Goal: Task Accomplishment & Management: Manage account settings

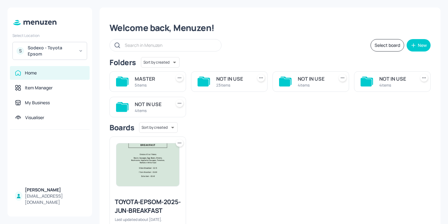
click at [52, 47] on div "Sodexo - Toyota Epsom" at bounding box center [51, 51] width 47 height 12
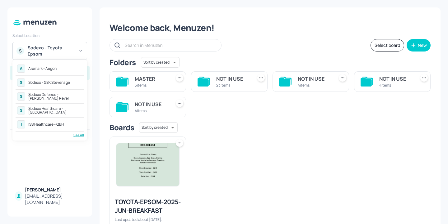
click at [62, 123] on div "ISS Healthcare - QEH" at bounding box center [45, 125] width 35 height 4
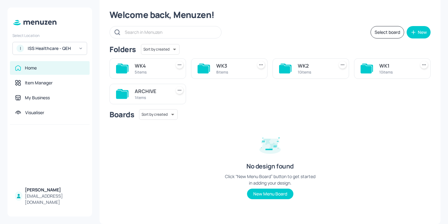
scroll to position [13, 0]
click at [153, 70] on div "5 items" at bounding box center [152, 72] width 34 height 5
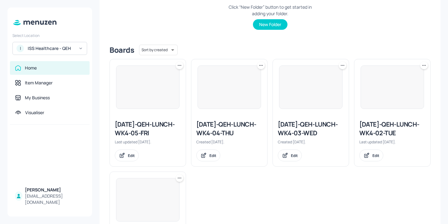
scroll to position [119, 0]
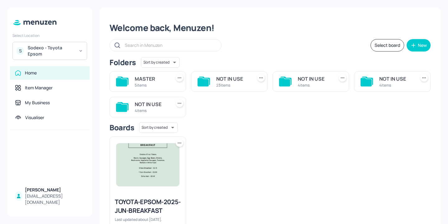
click at [50, 56] on div "Sodexo - Toyota Epsom" at bounding box center [51, 51] width 47 height 12
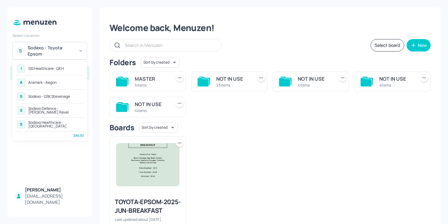
click at [70, 67] on div "I ISS Healthcare - QEH" at bounding box center [50, 68] width 68 height 11
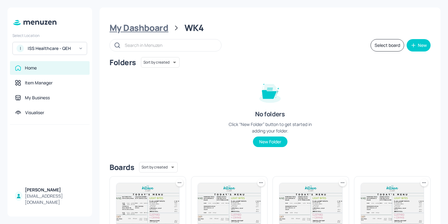
click at [164, 26] on div "My Dashboard" at bounding box center [138, 27] width 59 height 11
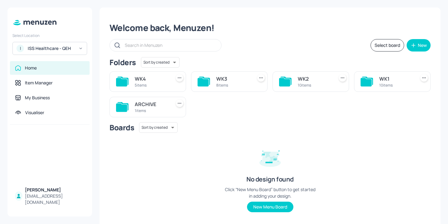
click at [241, 77] on div "WK3" at bounding box center [233, 78] width 34 height 7
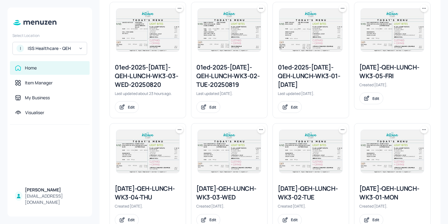
scroll to position [196, 0]
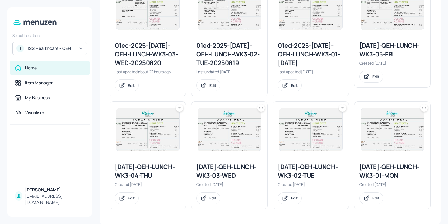
click at [178, 111] on div at bounding box center [179, 107] width 7 height 7
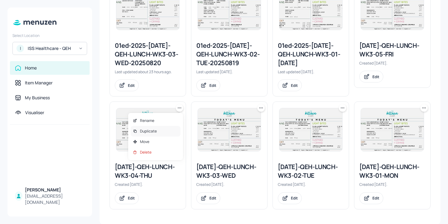
click at [173, 129] on div "Duplicate" at bounding box center [156, 131] width 50 height 11
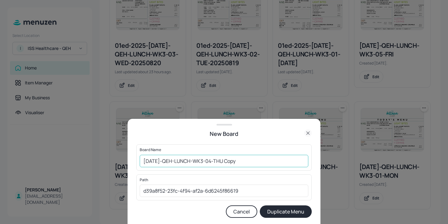
click at [143, 163] on input "2025-JUL-QEH-LUNCH-WK3-04-THU Copy" at bounding box center [224, 161] width 168 height 12
drag, startPoint x: 263, startPoint y: 162, endPoint x: 245, endPoint y: 160, distance: 18.1
click at [245, 160] on input "01ed-2025-JUL-QEH-LUNCH-WK3-04-THU Copy" at bounding box center [224, 161] width 168 height 12
type input "01ed-2025-[DATE]-QEH-LUNCH-WK3-04-THU-20250821"
click at [300, 210] on button "Duplicate Menu" at bounding box center [286, 212] width 52 height 12
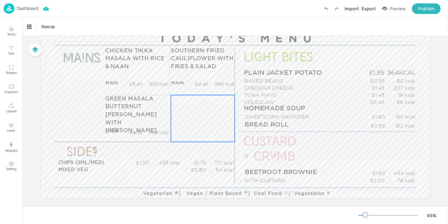
scroll to position [79, 0]
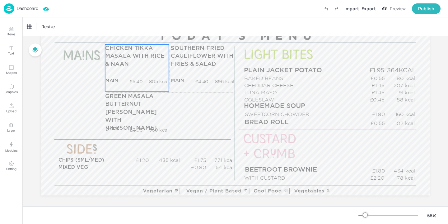
click at [161, 80] on p "805 kcal" at bounding box center [155, 82] width 26 height 7
click at [65, 22] on div "CHICKEN TIKKA MASALA WITH RICE & NAAN" at bounding box center [56, 26] width 62 height 11
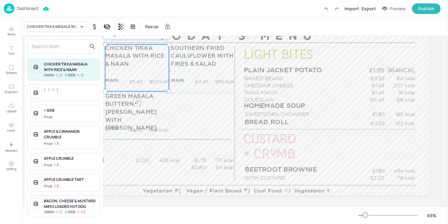
click at [81, 48] on input "text" at bounding box center [58, 47] width 55 height 10
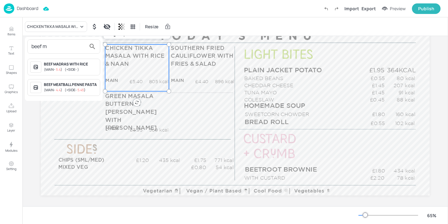
type input "beef m"
click at [77, 67] on div "BEEF MADRAS WITH RICE" at bounding box center [70, 65] width 53 height 6
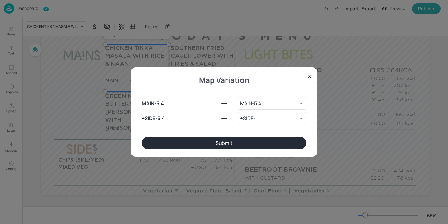
click at [225, 144] on button "Submit" at bounding box center [224, 143] width 164 height 12
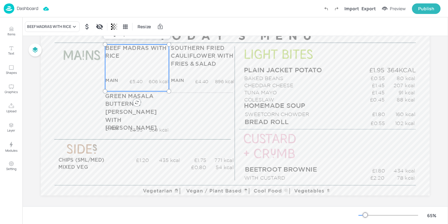
click at [156, 58] on p "BEEF MADRAS WITH RICE" at bounding box center [136, 52] width 63 height 16
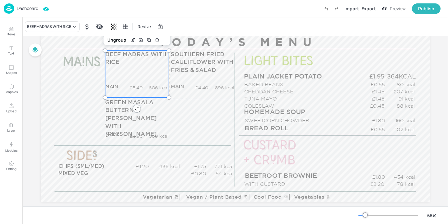
scroll to position [73, 0]
click at [131, 38] on icon "Edit Item" at bounding box center [132, 39] width 5 height 5
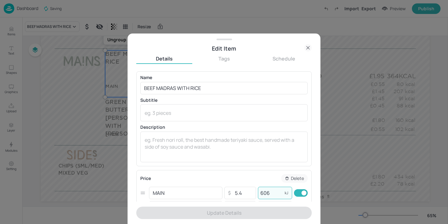
click at [274, 197] on input "606" at bounding box center [270, 193] width 25 height 12
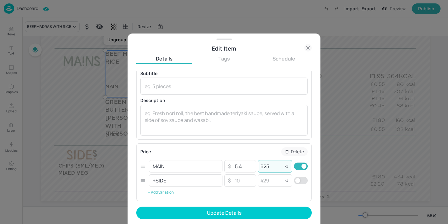
scroll to position [35, 0]
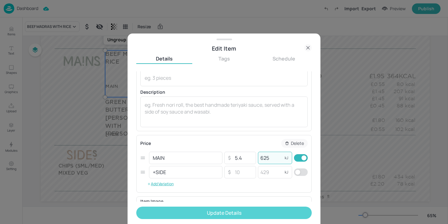
type input "625"
click at [240, 217] on button "Update Details" at bounding box center [223, 213] width 175 height 12
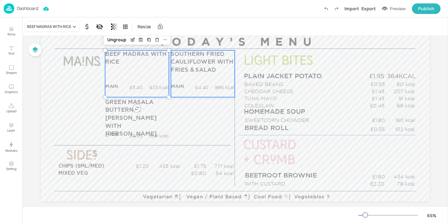
click at [180, 67] on p "SOUTHERN FRIED CAULIFLOWER WITH FRIES & SALAD" at bounding box center [202, 62] width 63 height 24
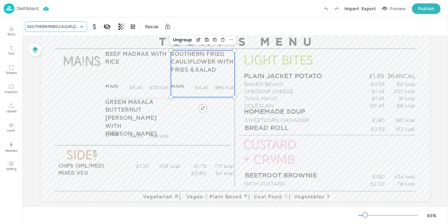
click at [58, 26] on div "SOUTHERN FRIED CAULIFLOWER WITH FRIES & SALAD" at bounding box center [53, 27] width 52 height 6
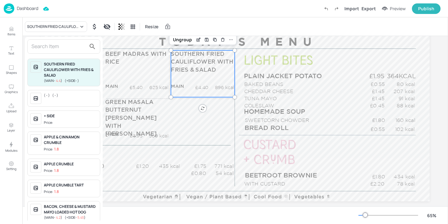
click at [61, 50] on input "text" at bounding box center [58, 47] width 55 height 10
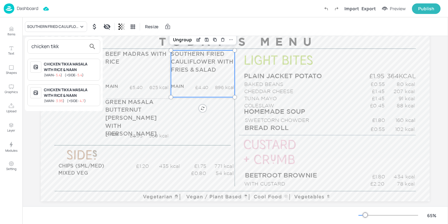
type input "chicken tikk"
click at [48, 66] on div "CHICKEN TIKKA MASALA WITH RICE & NAAN" at bounding box center [70, 67] width 53 height 11
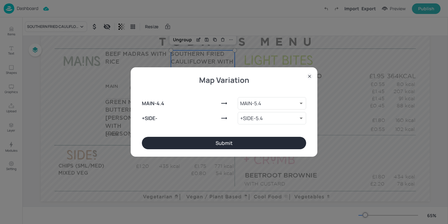
click at [231, 144] on button "Submit" at bounding box center [224, 143] width 164 height 12
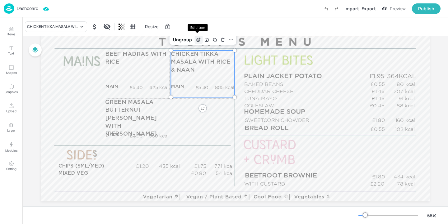
click at [199, 40] on icon "Edit Item" at bounding box center [198, 39] width 5 height 5
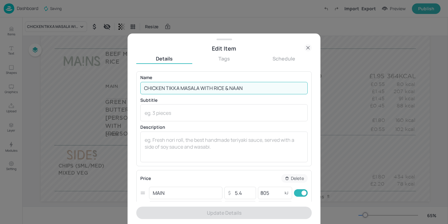
drag, startPoint x: 254, startPoint y: 90, endPoint x: 224, endPoint y: 89, distance: 29.8
click at [224, 89] on input "CHICKEN TIKKA MASALA WITH RICE & NAAN" at bounding box center [223, 88] width 167 height 12
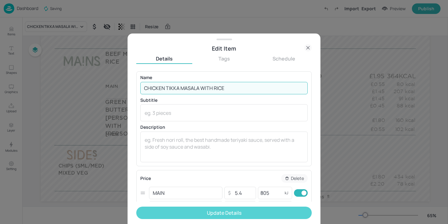
type input "CHICKEN TIKKA MASALA WITH RICE"
click at [212, 213] on button "Update Details" at bounding box center [223, 213] width 175 height 12
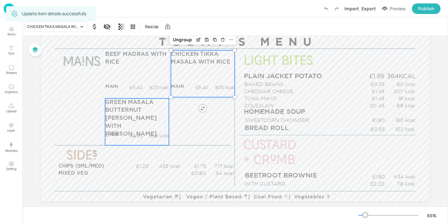
click at [132, 131] on div "GREEN MASALA BUTTERNUT CURRY WITH RICE MAIN £3.95 569 kcal +SIDE £4.70 kcal" at bounding box center [137, 122] width 64 height 47
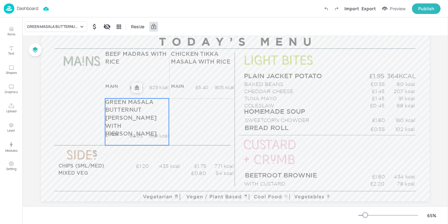
click at [134, 86] on icon at bounding box center [136, 87] width 5 height 5
click at [133, 86] on icon "Edit Item" at bounding box center [133, 87] width 2 height 2
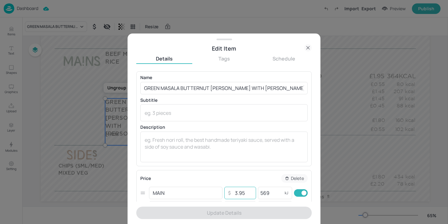
click at [252, 193] on input "3.95" at bounding box center [243, 193] width 22 height 12
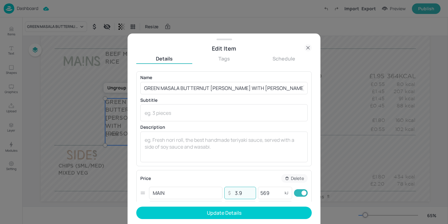
type input "3"
type input "4.7"
drag, startPoint x: 272, startPoint y: 194, endPoint x: 242, endPoint y: 192, distance: 29.3
click at [242, 192] on div "MAIN ​ ​ 4.7 ​ 569 kJ ​" at bounding box center [223, 193] width 167 height 14
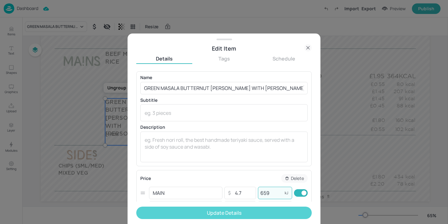
type input "659"
click at [264, 212] on button "Update Details" at bounding box center [223, 213] width 175 height 12
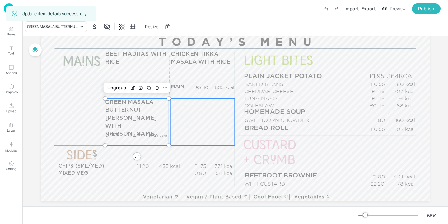
scroll to position [83, 0]
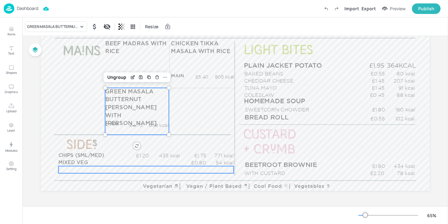
click at [88, 170] on div "£0.00 kcal" at bounding box center [145, 169] width 175 height 7
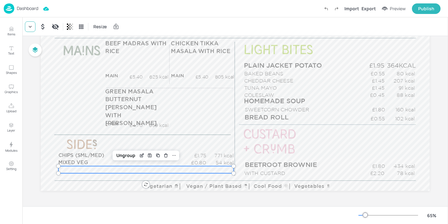
click at [28, 28] on icon at bounding box center [30, 27] width 6 height 6
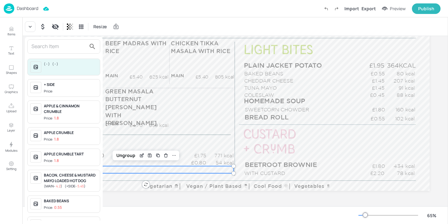
click at [58, 43] on input "text" at bounding box center [58, 47] width 55 height 10
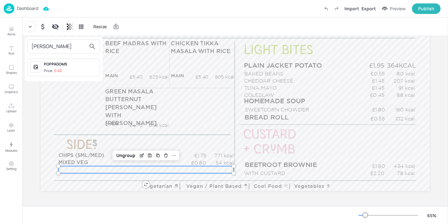
type input "popp"
click at [74, 62] on div "POPPADOMS" at bounding box center [70, 65] width 53 height 6
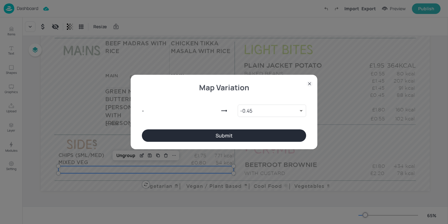
click at [197, 133] on button "Submit" at bounding box center [224, 136] width 164 height 12
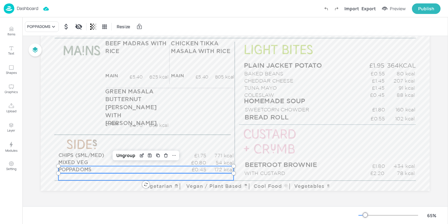
click at [131, 177] on div "£0.00 kcal" at bounding box center [145, 176] width 175 height 7
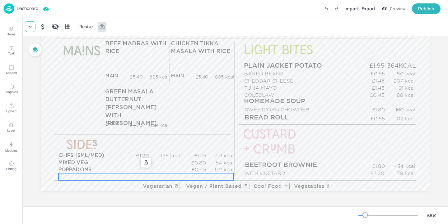
click at [28, 27] on icon at bounding box center [30, 27] width 6 height 6
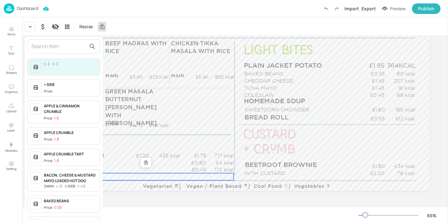
click at [41, 47] on input "text" at bounding box center [58, 47] width 55 height 10
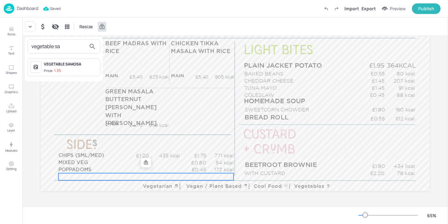
type input "vegetable sa"
click at [70, 68] on span "Price: 1.35" at bounding box center [70, 70] width 53 height 5
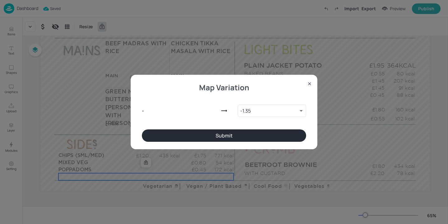
click at [203, 135] on button "Submit" at bounding box center [224, 136] width 164 height 12
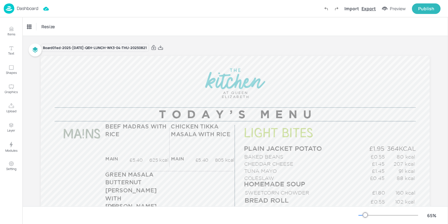
click at [370, 7] on div "Export" at bounding box center [368, 8] width 14 height 7
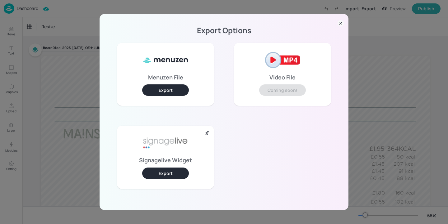
click at [338, 23] on icon at bounding box center [340, 23] width 6 height 6
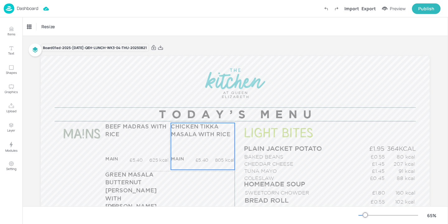
scroll to position [83, 0]
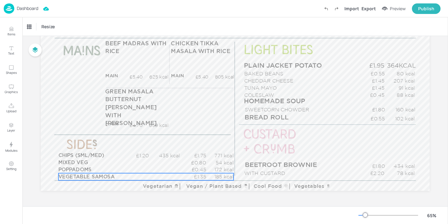
click at [123, 180] on div "£1.35 185 kcal VEGETABLE SAMOSA" at bounding box center [145, 176] width 175 height 7
click at [143, 163] on icon at bounding box center [145, 162] width 5 height 5
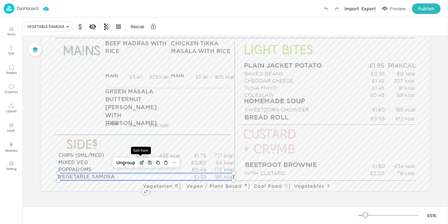
click at [141, 163] on icon "Edit Item" at bounding box center [142, 162] width 2 height 2
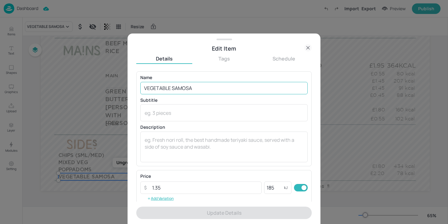
click at [204, 88] on input "VEGETABLE SAMOSA" at bounding box center [223, 88] width 167 height 12
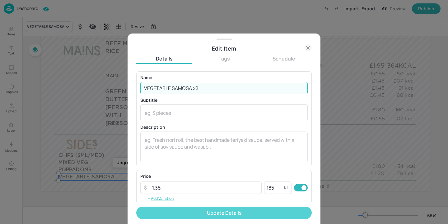
type input "VEGETABLE SAMOSA x2"
click at [209, 207] on form "Name VEGETABLE SAMOSA x2 ​ Subtitle x ​ Description x ​ Price ​ 1.35 ​ 185 kJ ​…" at bounding box center [223, 147] width 175 height 153
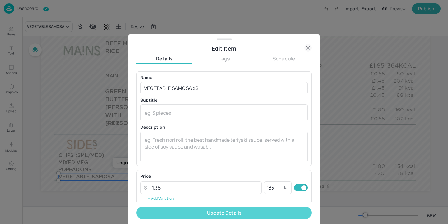
click at [209, 212] on button "Update Details" at bounding box center [223, 213] width 175 height 12
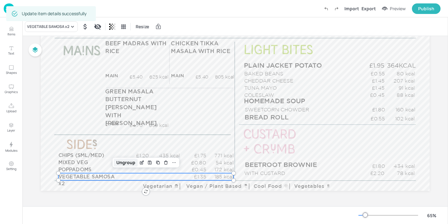
click at [128, 163] on div "Ungroup" at bounding box center [126, 163] width 24 height 8
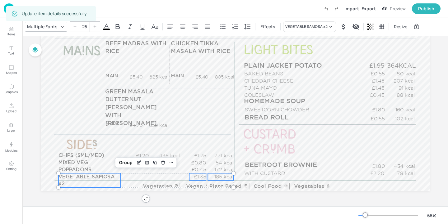
click at [118, 180] on p "VEGETABLE SAMOSA x2" at bounding box center [89, 180] width 62 height 14
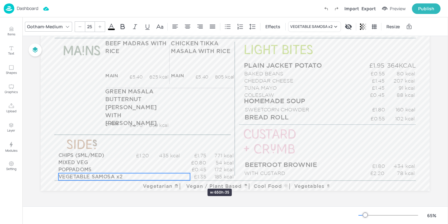
drag, startPoint x: 119, startPoint y: 180, endPoint x: 189, endPoint y: 178, distance: 69.7
click at [204, 177] on p "£1.35" at bounding box center [197, 176] width 17 height 7
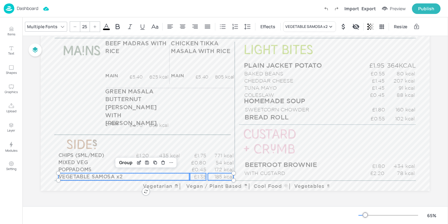
click at [217, 177] on p "185 kcal" at bounding box center [220, 176] width 25 height 7
click at [128, 164] on div "Group" at bounding box center [126, 163] width 18 height 8
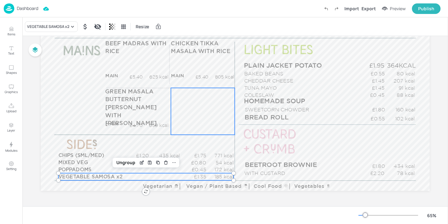
click at [227, 110] on div "£0.00 kcal £0.00 kcal" at bounding box center [203, 111] width 64 height 47
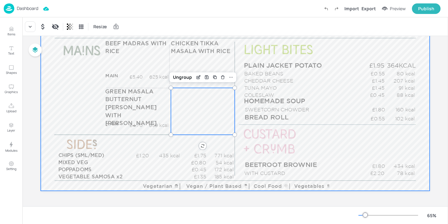
click at [232, 71] on div "CHICKEN TIKKA MASALA WITH RICE MAIN £5.40 805 kcal +SIDE £5.40 896 kcal" at bounding box center [203, 63] width 64 height 47
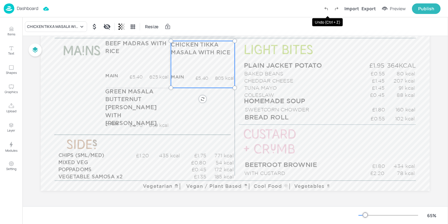
click at [327, 6] on icon "Undo (Ctrl + Z)" at bounding box center [326, 9] width 6 height 6
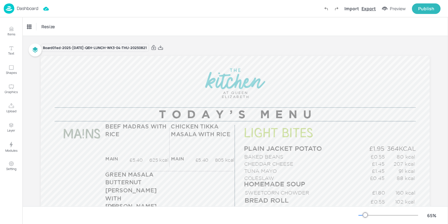
click at [369, 7] on div "Export" at bounding box center [368, 8] width 14 height 7
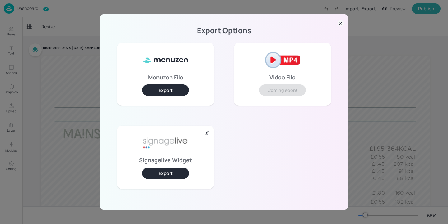
click at [174, 172] on button "Export" at bounding box center [165, 173] width 47 height 11
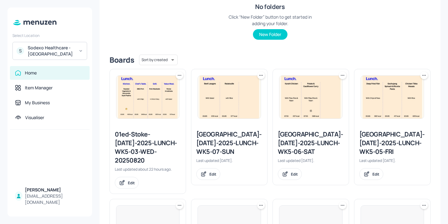
scroll to position [205, 0]
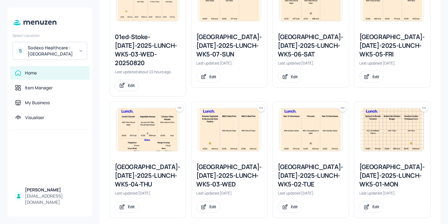
click at [179, 105] on icon at bounding box center [179, 108] width 6 height 6
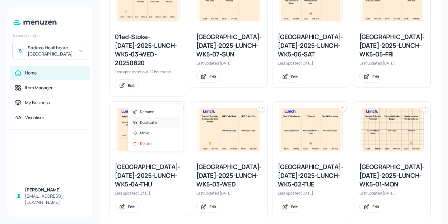
click at [168, 123] on div "Duplicate" at bounding box center [156, 122] width 50 height 11
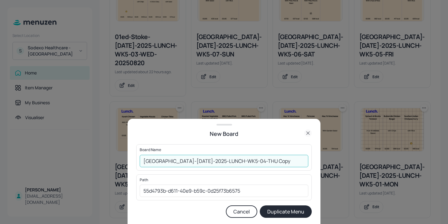
click at [142, 160] on input "Stoke Mandeville-JUL-2025-LUNCH-WK5-04-THU Copy" at bounding box center [224, 161] width 168 height 12
drag, startPoint x: 291, startPoint y: 159, endPoint x: 261, endPoint y: 160, distance: 29.8
click at [261, 160] on input "01EDIT- Mandeville-JUL-2025-LUNCH-WK5-04-THU Copy" at bounding box center [224, 161] width 168 height 12
click at [161, 161] on input "01EDIT- Mandeville-JUL-2025-LUNCH-WK5-04-THU_" at bounding box center [224, 161] width 168 height 12
click at [282, 161] on input "01EDIT_Mandeville-JUL-2025-LUNCH-WK5-04-THU_" at bounding box center [224, 161] width 168 height 12
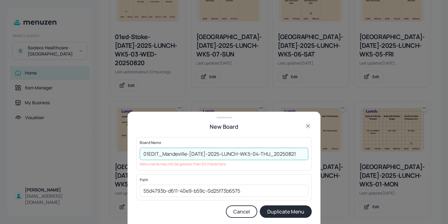
drag, startPoint x: 186, startPoint y: 153, endPoint x: 162, endPoint y: 153, distance: 23.6
click at [162, 153] on input "01EDIT_Mandeville-JUL-2025-LUNCH-WK5-04-THU_20250821" at bounding box center [224, 154] width 168 height 12
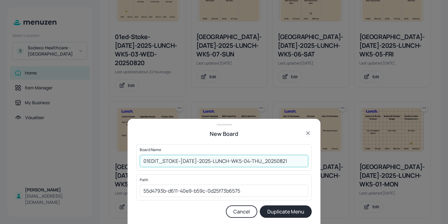
type input "01EDIT_STOKE-JUL-2025-LUNCH-WK5-04-THU_20250821"
click at [286, 208] on button "Duplicate Menu" at bounding box center [286, 212] width 52 height 12
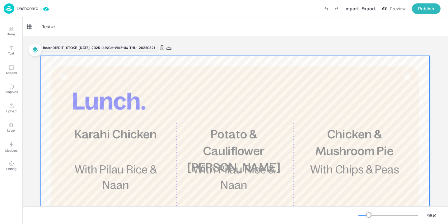
scroll to position [90, 0]
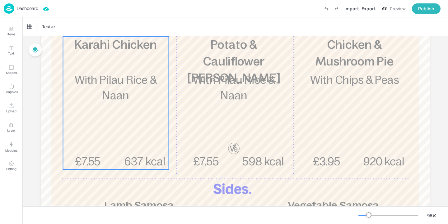
click at [120, 89] on span "With Pilau Rice & Naan" at bounding box center [116, 88] width 82 height 28
click at [44, 24] on div "Karahi Chicken" at bounding box center [40, 27] width 26 height 6
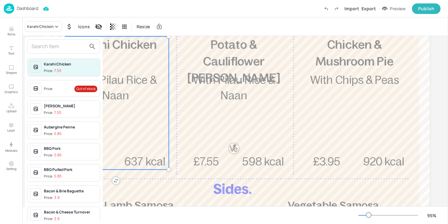
click at [48, 42] on input "text" at bounding box center [58, 47] width 55 height 10
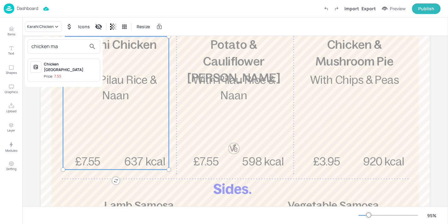
type input "chicken ma"
click at [71, 68] on div "Chicken Madras Price: 7.55" at bounding box center [70, 71] width 53 height 18
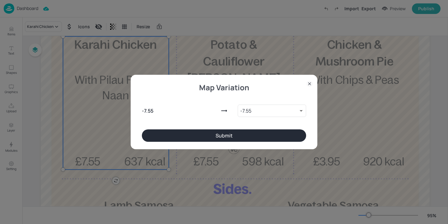
click at [209, 138] on button "Submit" at bounding box center [224, 136] width 164 height 12
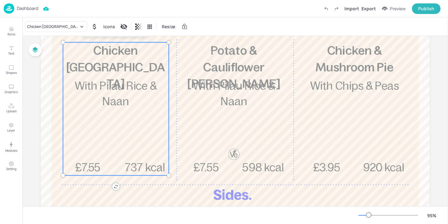
click at [138, 117] on div "£7.55 Chicken Madras With Pilau Rice & Naan 737 kcal" at bounding box center [116, 108] width 106 height 133
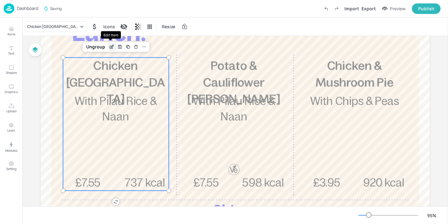
click at [111, 46] on icon "Edit Item" at bounding box center [112, 46] width 2 height 2
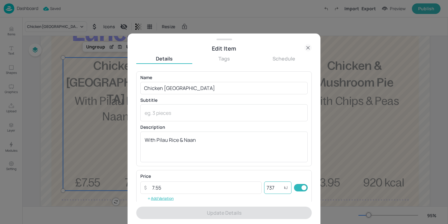
click at [267, 188] on input "737" at bounding box center [274, 188] width 20 height 12
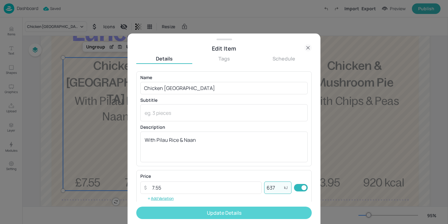
type input "637"
click at [273, 214] on button "Update Details" at bounding box center [223, 213] width 175 height 12
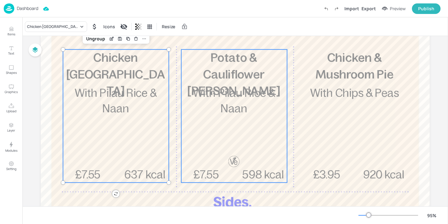
scroll to position [80, 0]
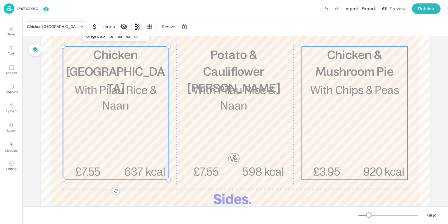
click at [335, 106] on div "£3.95 Chicken & Mushroom Pie With Chips & Peas 920 kcal" at bounding box center [354, 113] width 106 height 133
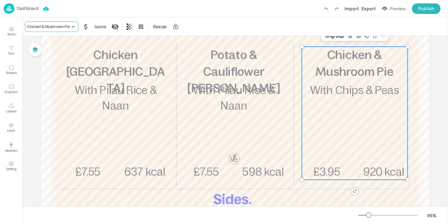
click at [47, 25] on div "Chicken & Mushroom Pie" at bounding box center [48, 27] width 43 height 6
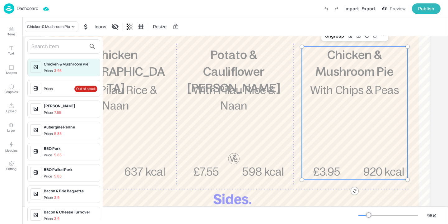
click at [46, 42] on input "text" at bounding box center [58, 47] width 55 height 10
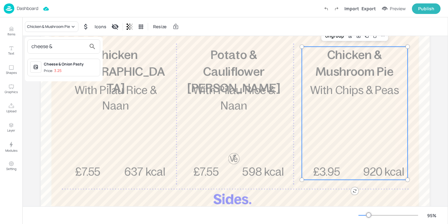
type input "cheese &"
click at [63, 65] on div "Cheese & Onion Pasty" at bounding box center [70, 65] width 53 height 6
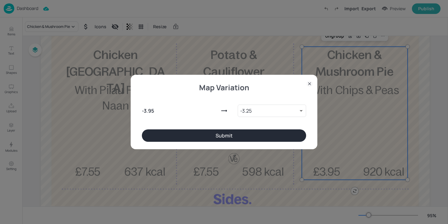
click at [249, 140] on button "Submit" at bounding box center [224, 136] width 164 height 12
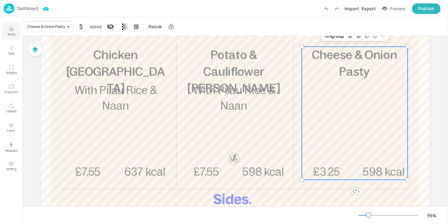
click at [16, 31] on button "Items" at bounding box center [11, 31] width 18 height 18
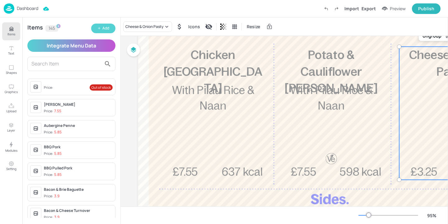
click at [97, 30] on icon "button" at bounding box center [99, 28] width 4 height 4
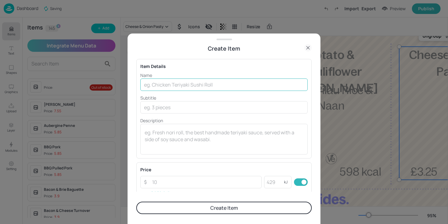
click at [180, 86] on input "text" at bounding box center [223, 85] width 167 height 12
click at [180, 86] on input "Cheese" at bounding box center [223, 85] width 167 height 12
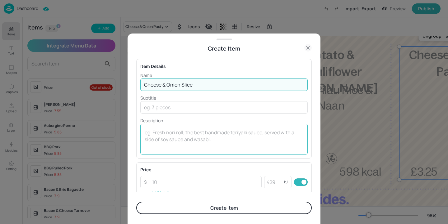
type input "Cheese & Onion Slice"
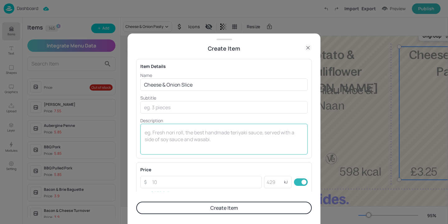
click at [171, 129] on div "x ​" at bounding box center [223, 139] width 167 height 31
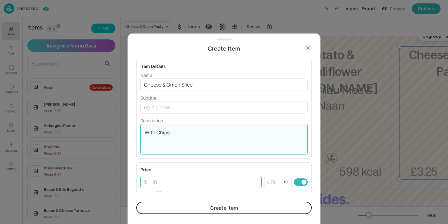
type textarea "With Chips"
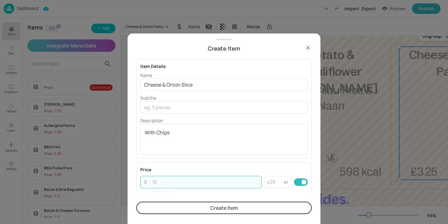
click at [155, 183] on input "number" at bounding box center [204, 182] width 113 height 12
type input "3.95"
click at [269, 183] on input "number" at bounding box center [274, 182] width 20 height 12
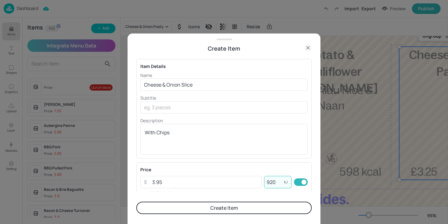
type input "920"
click at [223, 212] on button "Create Item" at bounding box center [223, 208] width 175 height 12
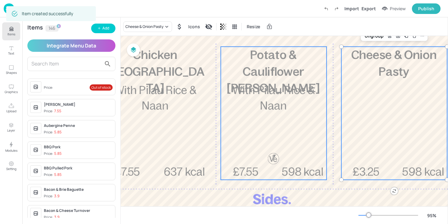
scroll to position [80, 98]
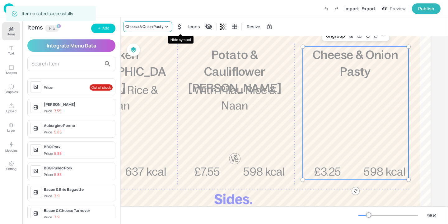
click at [152, 25] on div "Cheese & Onion Pasty" at bounding box center [144, 27] width 38 height 6
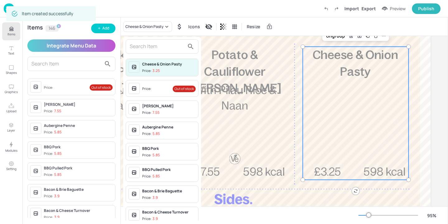
click at [145, 52] on div at bounding box center [162, 46] width 73 height 14
click at [145, 50] on input "text" at bounding box center [157, 47] width 55 height 10
type input "p"
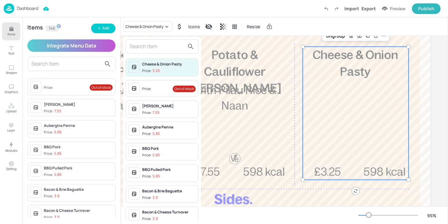
type input "c"
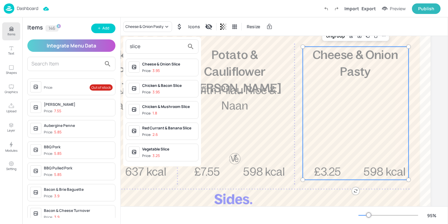
type input "slice"
click at [187, 71] on span "Price: 3.95" at bounding box center [168, 70] width 53 height 5
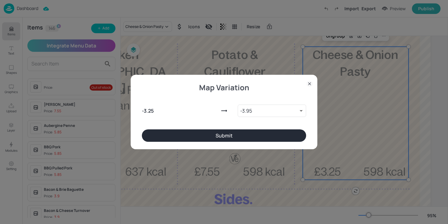
click at [234, 137] on button "Submit" at bounding box center [224, 136] width 164 height 12
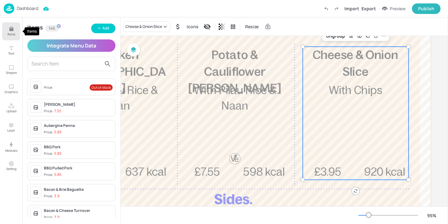
click at [7, 32] on button "Items" at bounding box center [11, 31] width 18 height 18
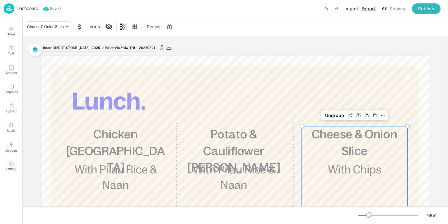
click at [372, 9] on div "Export" at bounding box center [368, 8] width 14 height 7
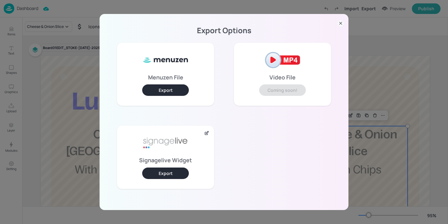
click at [175, 171] on button "Export" at bounding box center [165, 173] width 47 height 11
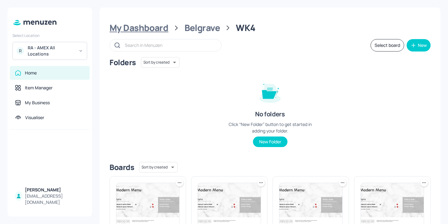
click at [143, 26] on div "My Dashboard" at bounding box center [138, 27] width 59 height 11
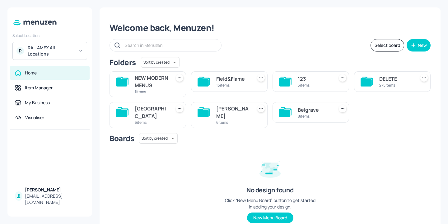
click at [310, 81] on div "123" at bounding box center [314, 78] width 34 height 7
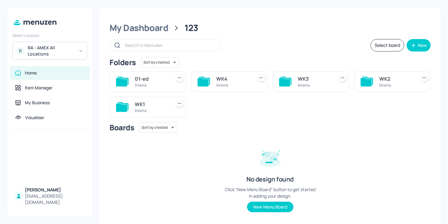
click at [237, 76] on div "WK4" at bounding box center [233, 78] width 34 height 7
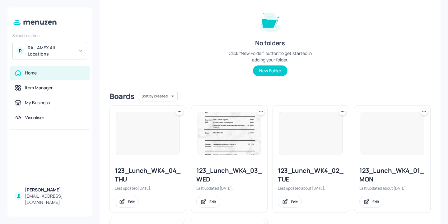
scroll to position [72, 0]
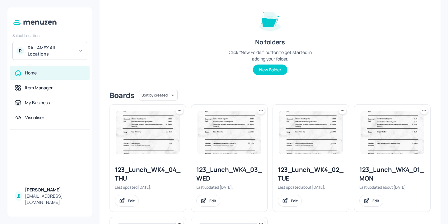
click at [180, 111] on icon at bounding box center [179, 111] width 6 height 6
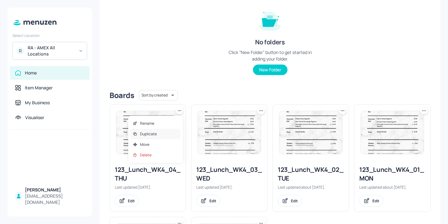
click at [164, 131] on div "Duplicate" at bounding box center [156, 134] width 50 height 11
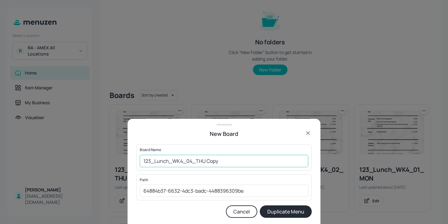
click at [142, 161] on input "123_Lunch_WK4_04_THU Copy" at bounding box center [224, 161] width 168 height 12
click at [271, 163] on input "01EDIT_123_Lunch_WK4_04_THU Copy" at bounding box center [224, 161] width 168 height 12
type input "01EDIT_123_Lunch_WK4_04_THU_20250821"
click at [290, 216] on button "Duplicate Menu" at bounding box center [286, 212] width 52 height 12
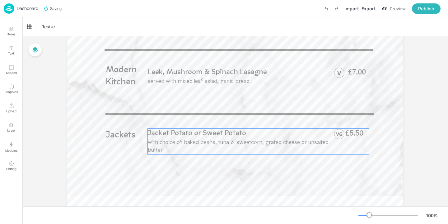
scroll to position [400, 0]
click at [247, 138] on p "Jacket Potato or Sweet Potato" at bounding box center [242, 133] width 189 height 10
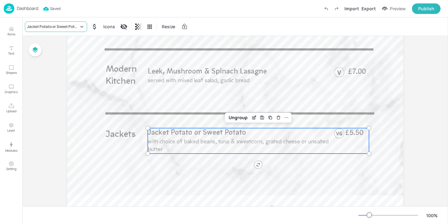
click at [62, 23] on div "Jacket Potato or Sweet Potato" at bounding box center [56, 26] width 62 height 11
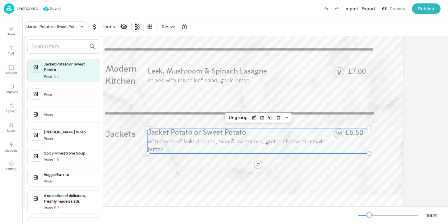
click at [53, 93] on div "Price:" at bounding box center [49, 94] width 10 height 5
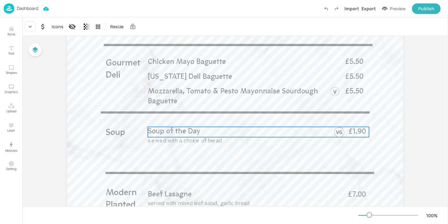
scroll to position [280, 0]
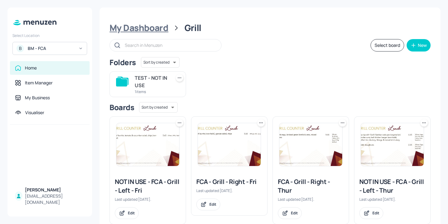
click at [150, 28] on div "My Dashboard" at bounding box center [138, 27] width 59 height 11
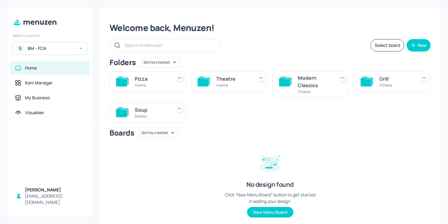
click at [150, 118] on div "5 items" at bounding box center [152, 116] width 34 height 5
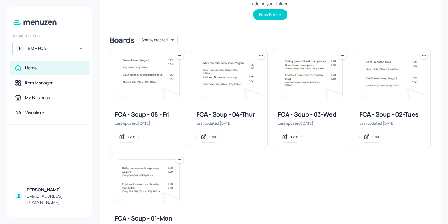
scroll to position [133, 0]
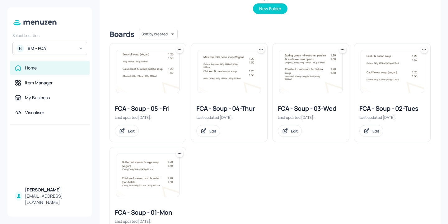
click at [239, 106] on div "FCA - Soup - 04-Thur" at bounding box center [229, 108] width 66 height 9
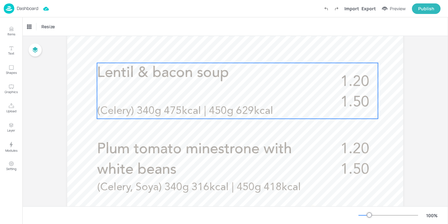
scroll to position [266, 0]
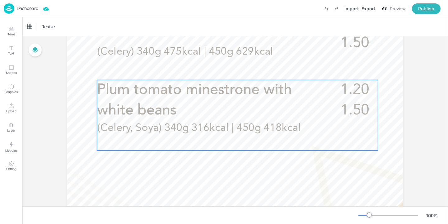
click at [244, 108] on p "Plum tomato minestrone with white beans" at bounding box center [211, 100] width 229 height 41
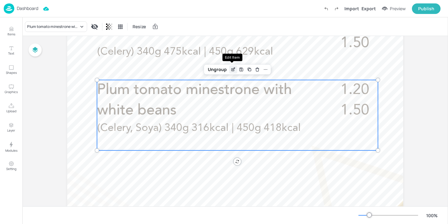
click at [233, 70] on icon "Edit Item" at bounding box center [232, 69] width 5 height 5
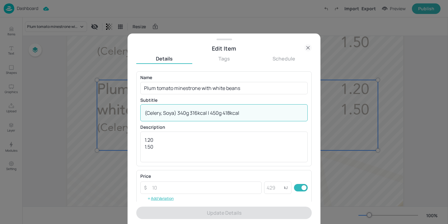
click at [253, 112] on textarea "(Celery, Soya) 340g 316kcal | 450g 418kcal" at bounding box center [224, 113] width 158 height 7
drag, startPoint x: 177, startPoint y: 113, endPoint x: 105, endPoint y: 112, distance: 71.2
click at [105, 112] on div "Edit Item Details Tags Schedule Name Plum tomato minestrone with white beans ​ …" at bounding box center [224, 112] width 448 height 224
paste textarea ", Wheat, Sulphites"
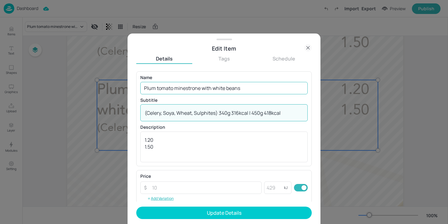
type textarea "(Celery, Soya, Wheat, Sulphites) 340g 316kcal | 450g 418kcal"
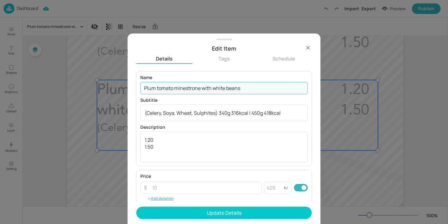
click at [261, 91] on input "Plum tomato minestrone with white beans" at bounding box center [223, 88] width 167 height 12
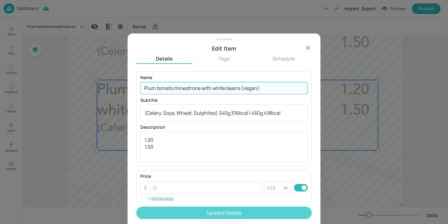
type input "Plum tomato minestrone with white beans (vegan)"
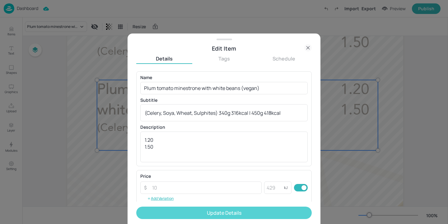
click at [254, 217] on button "Update Details" at bounding box center [223, 213] width 175 height 12
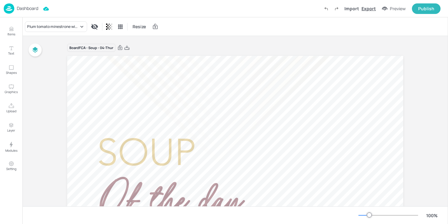
click at [367, 11] on div "Export" at bounding box center [368, 8] width 14 height 7
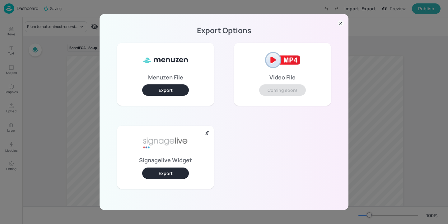
click at [177, 163] on p "Signagelive Widget" at bounding box center [165, 160] width 53 height 4
click at [177, 168] on button "Export" at bounding box center [165, 173] width 47 height 11
